Goal: Find specific page/section: Find specific page/section

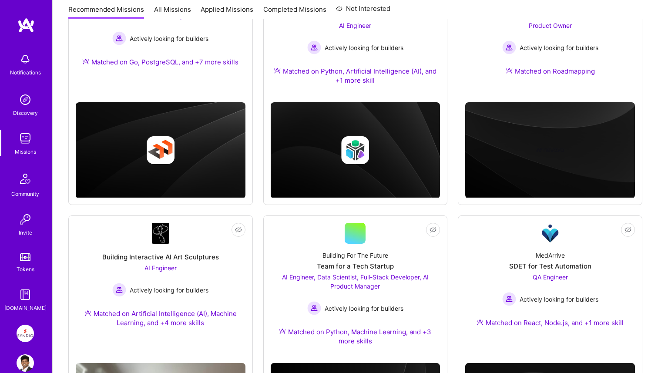
scroll to position [305, 0]
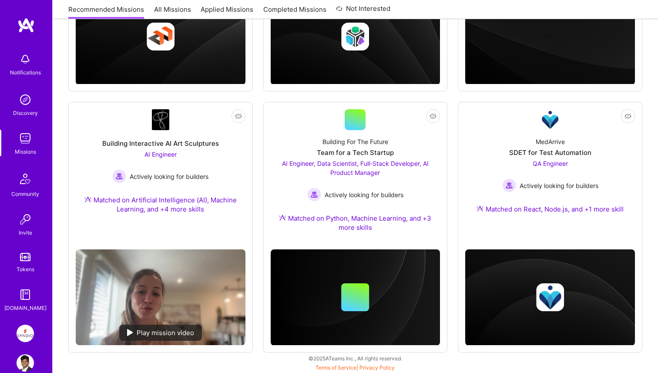
click at [27, 330] on img at bounding box center [25, 333] width 17 height 17
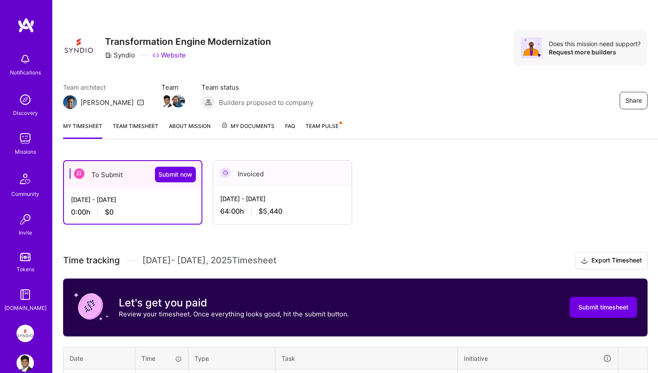
click at [143, 124] on link "Team timesheet" at bounding box center [136, 129] width 46 height 17
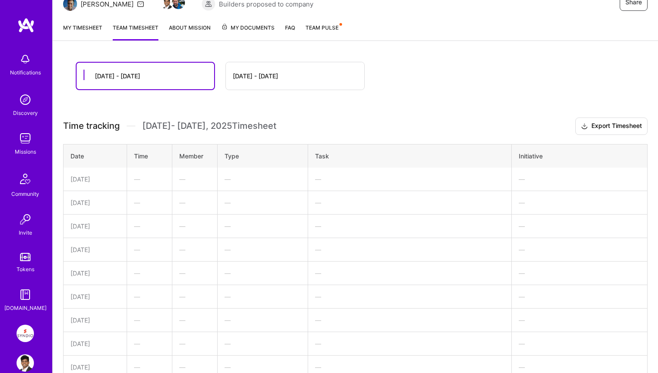
scroll to position [63, 0]
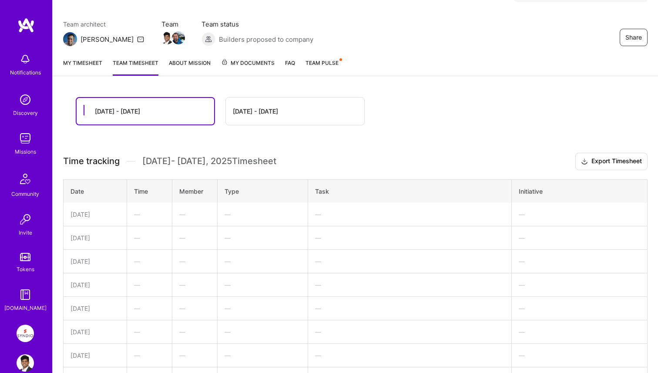
click at [335, 59] on link "Team Pulse" at bounding box center [323, 66] width 36 height 17
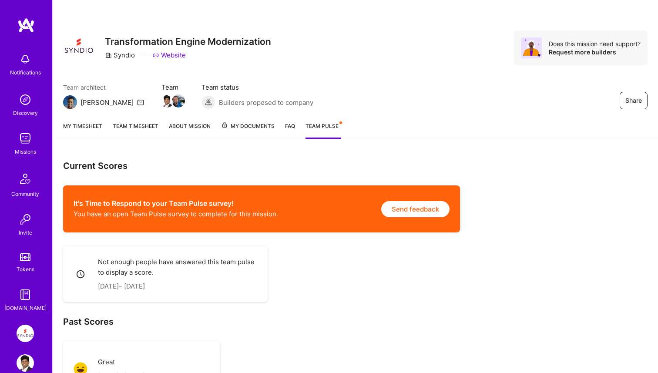
click at [345, 168] on h3 "Current Scores" at bounding box center [355, 165] width 584 height 11
click at [124, 127] on link "Team timesheet" at bounding box center [136, 129] width 46 height 17
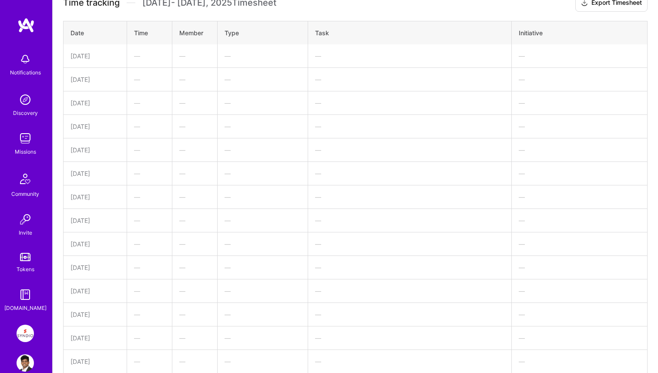
scroll to position [299, 0]
